Goal: Information Seeking & Learning: Learn about a topic

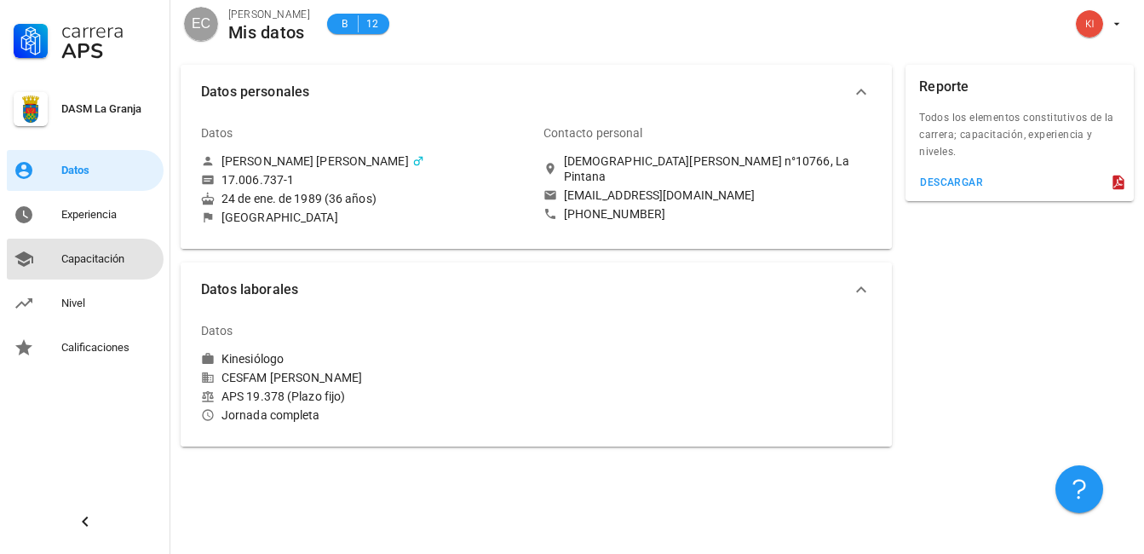
click at [100, 260] on div "Capacitación" at bounding box center [108, 259] width 95 height 14
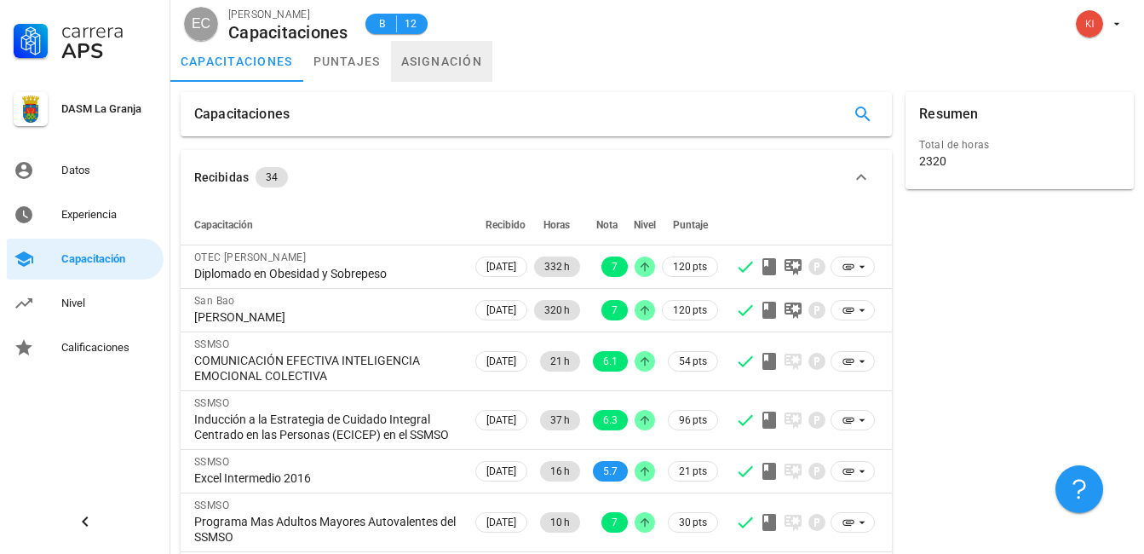
click at [450, 65] on link "asignación" at bounding box center [442, 61] width 102 height 41
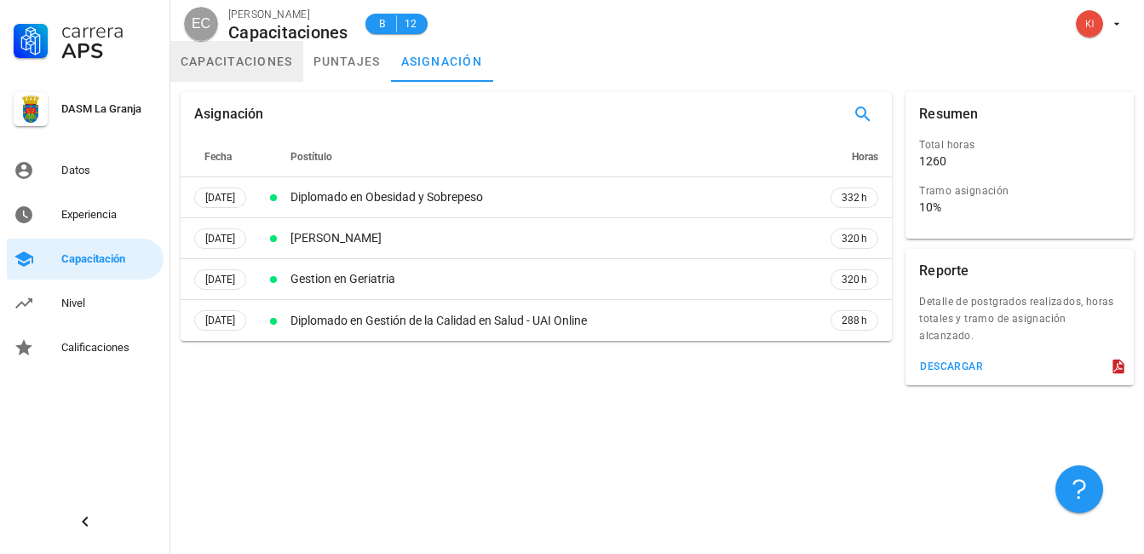
click at [267, 64] on link "capacitaciones" at bounding box center [236, 61] width 133 height 41
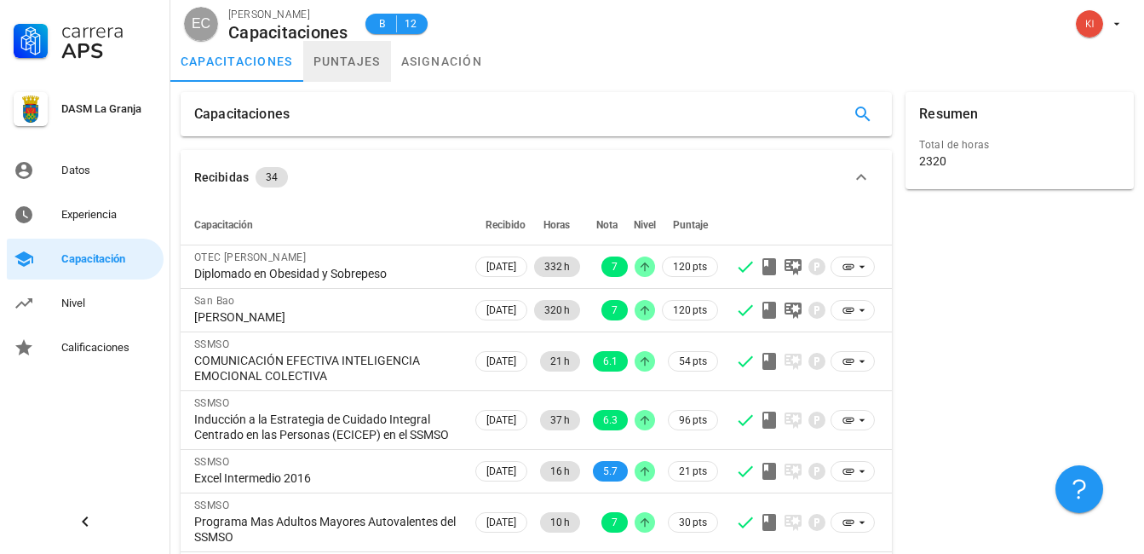
click at [353, 58] on link "puntajes" at bounding box center [347, 61] width 88 height 41
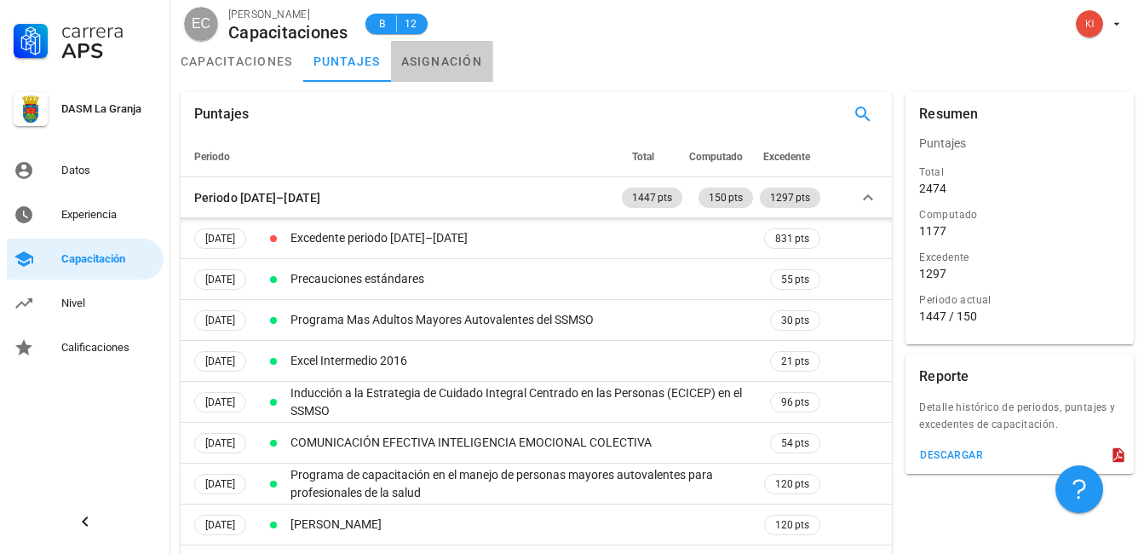
click at [470, 62] on link "asignación" at bounding box center [442, 61] width 102 height 41
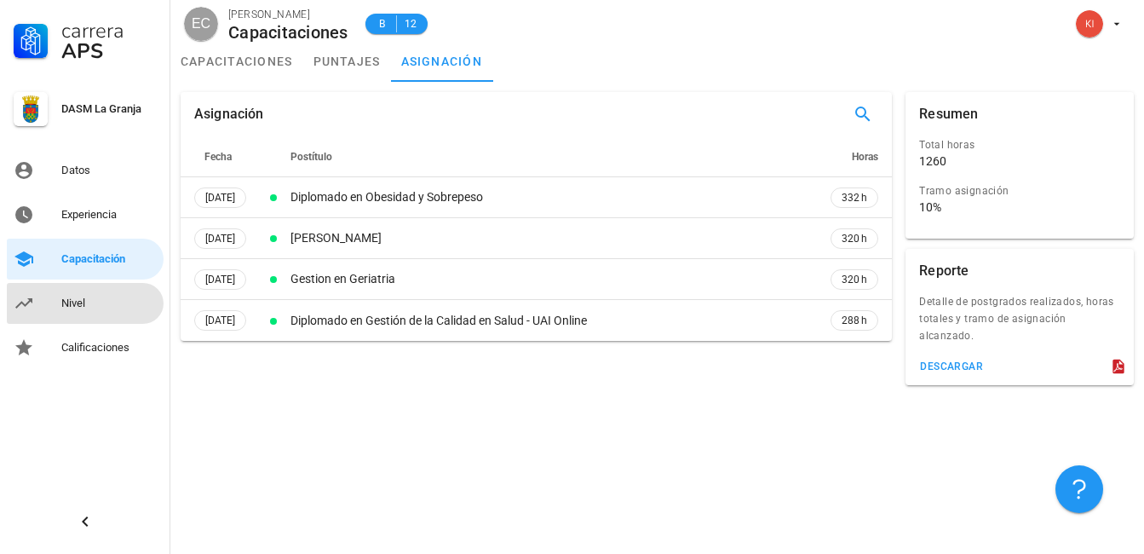
click at [81, 305] on div "Nivel" at bounding box center [108, 303] width 95 height 14
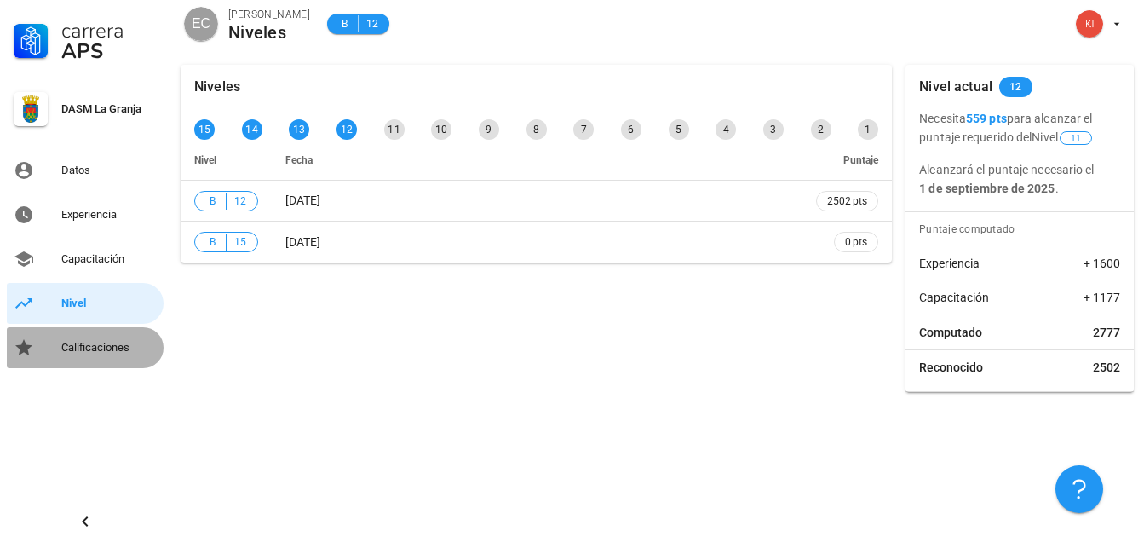
click at [92, 353] on div "Calificaciones" at bounding box center [108, 348] width 95 height 14
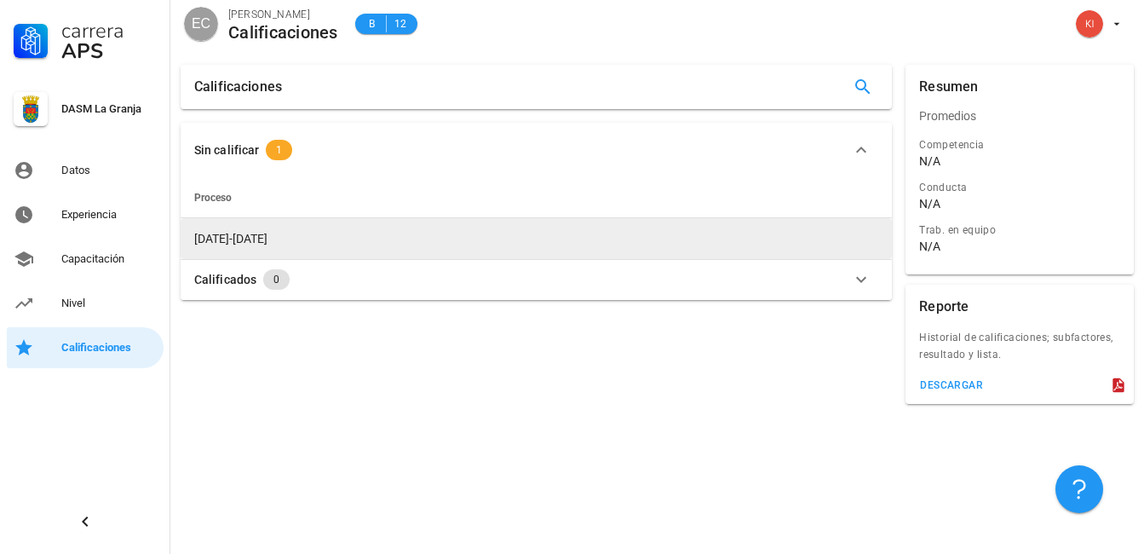
click at [250, 241] on span "[DATE]-[DATE]" at bounding box center [230, 239] width 73 height 14
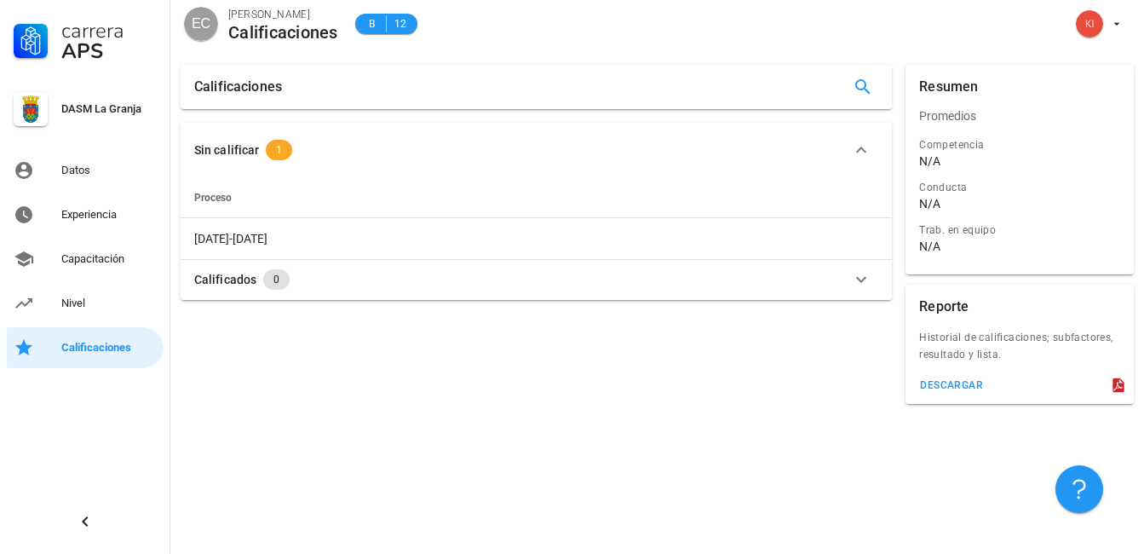
click at [238, 144] on div "Sin calificar" at bounding box center [226, 150] width 65 height 19
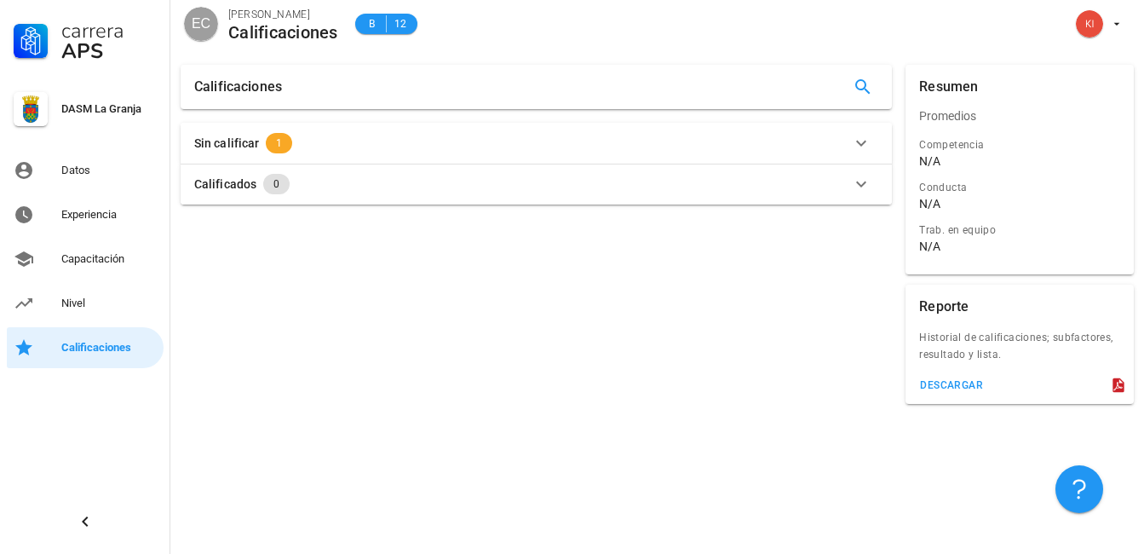
click at [238, 144] on div "Sin calificar" at bounding box center [226, 143] width 65 height 19
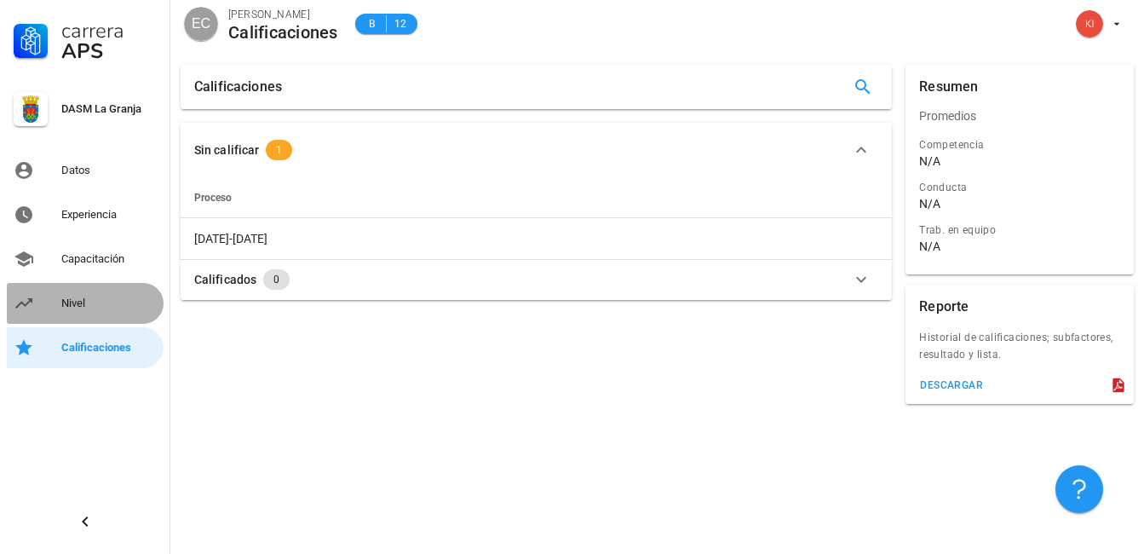
click at [84, 300] on div "Nivel" at bounding box center [108, 303] width 95 height 14
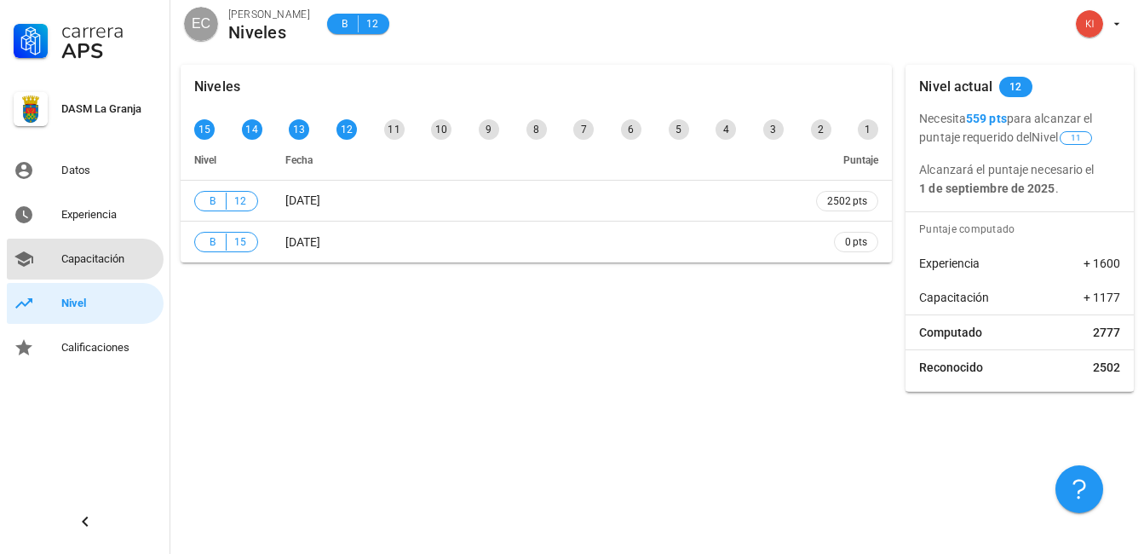
click at [116, 254] on div "Capacitación" at bounding box center [108, 259] width 95 height 14
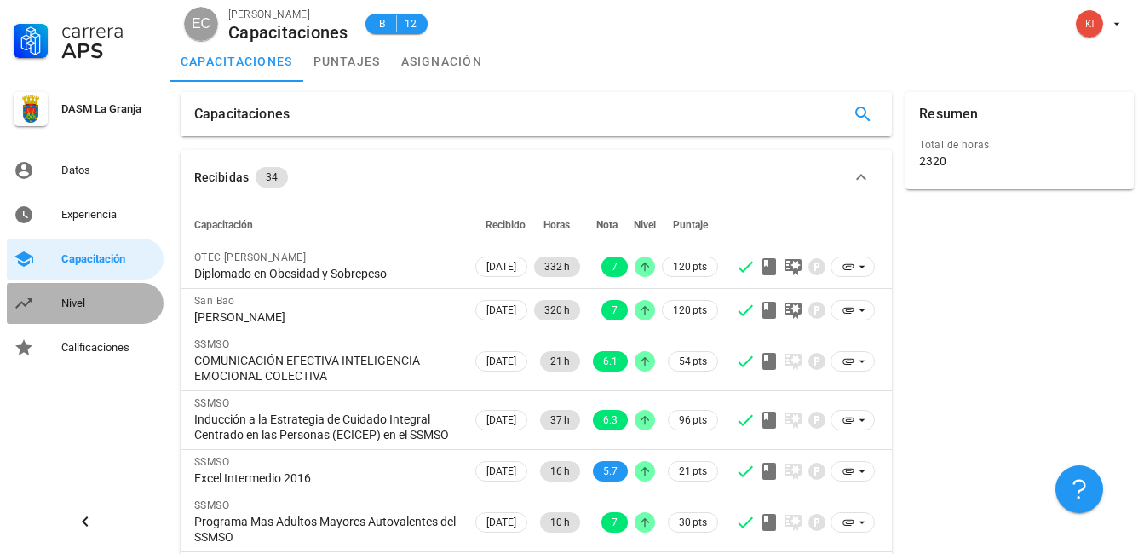
click at [92, 308] on div "Nivel" at bounding box center [108, 303] width 95 height 14
